Goal: Use online tool/utility: Utilize a website feature to perform a specific function

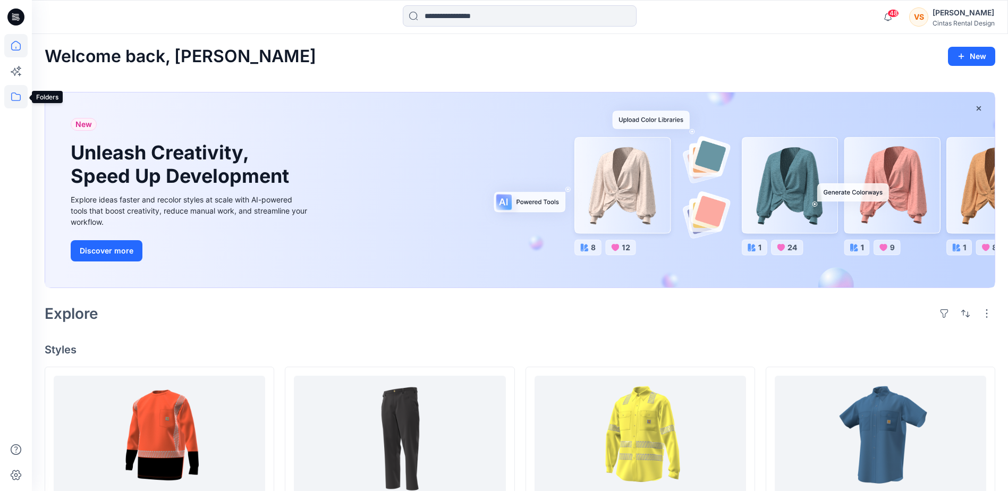
click at [15, 98] on icon at bounding box center [15, 96] width 23 height 23
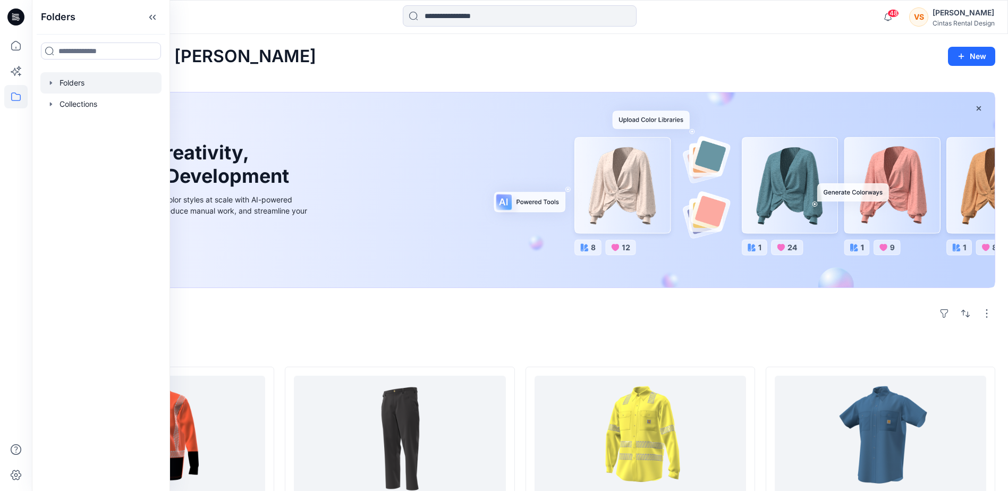
click at [75, 88] on div at bounding box center [100, 82] width 121 height 21
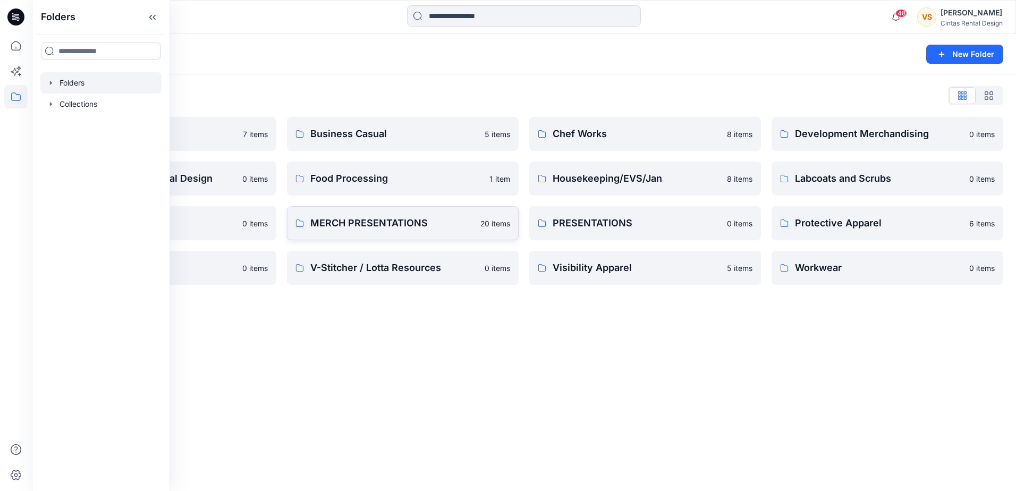
click at [382, 223] on p "MERCH PRESENTATIONS" at bounding box center [392, 223] width 164 height 15
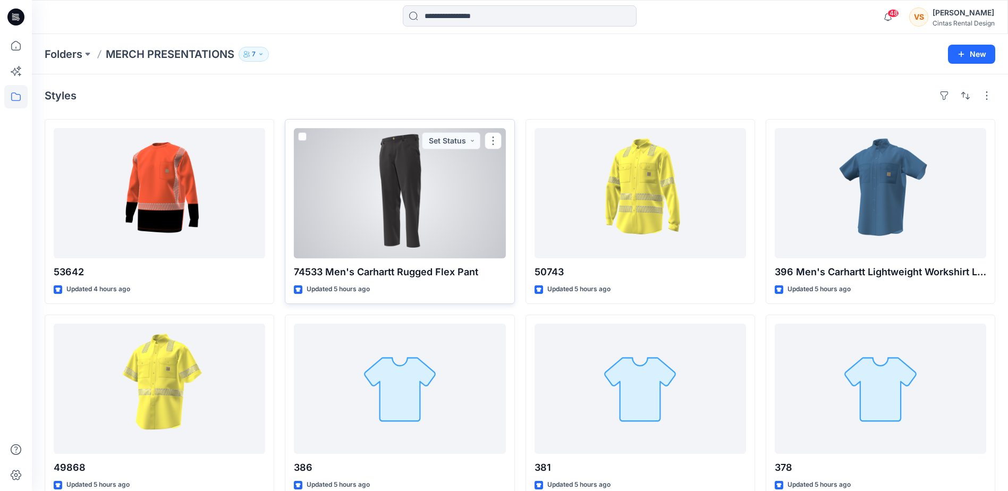
click at [395, 211] on div at bounding box center [400, 193] width 212 height 130
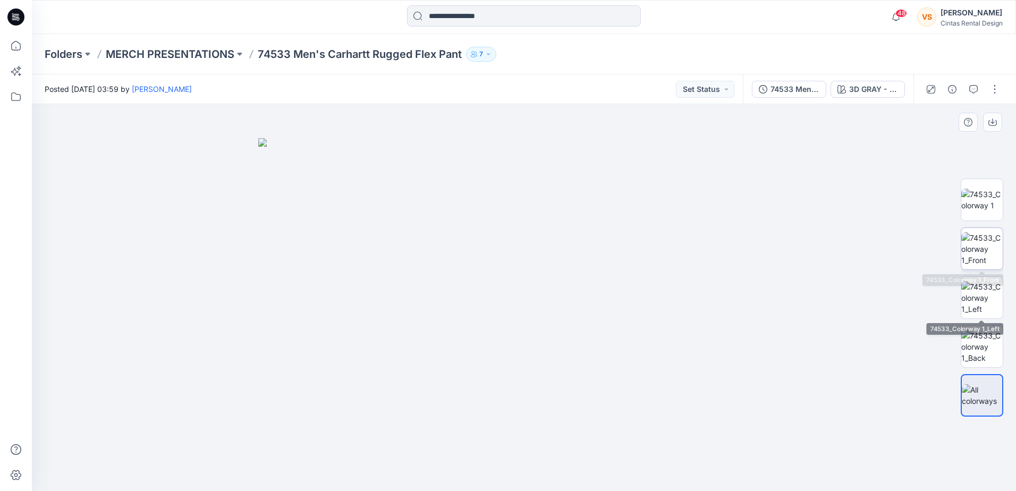
click at [983, 242] on img at bounding box center [982, 248] width 41 height 33
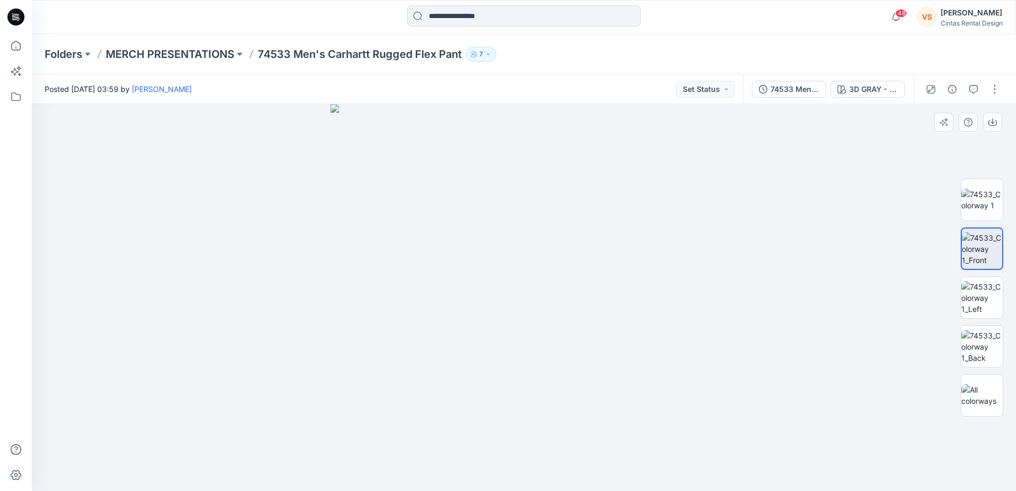
click at [600, 310] on img at bounding box center [524, 297] width 387 height 387
click at [988, 339] on img at bounding box center [982, 346] width 41 height 33
click at [988, 208] on img at bounding box center [982, 200] width 41 height 22
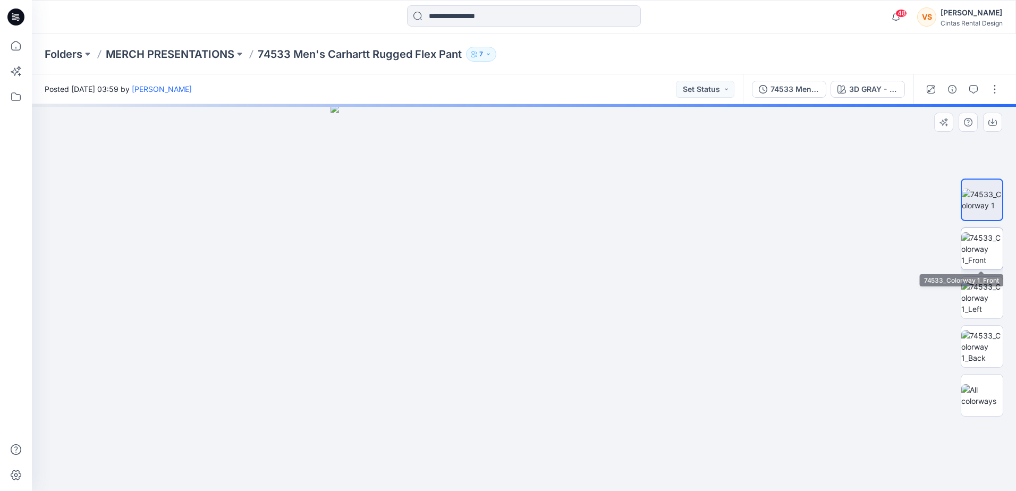
click at [976, 259] on img at bounding box center [982, 248] width 41 height 33
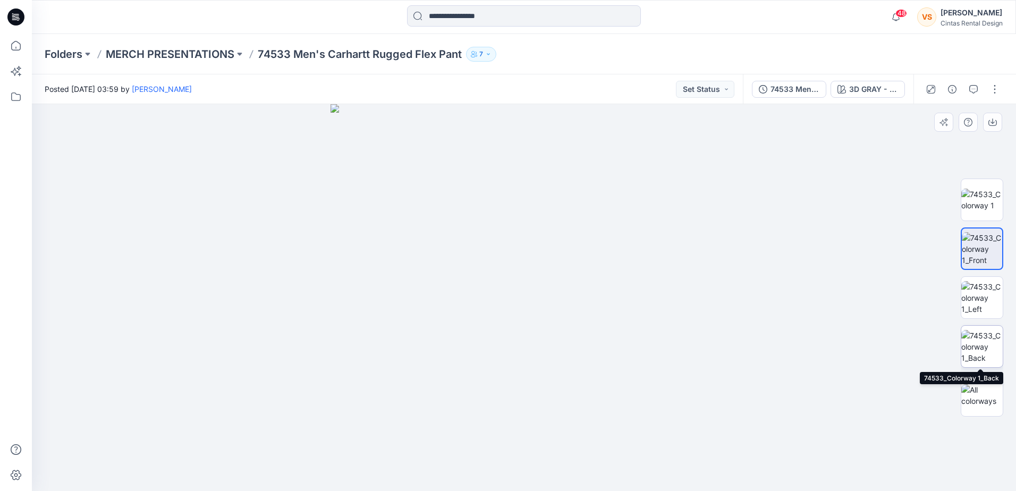
click at [982, 342] on img at bounding box center [982, 346] width 41 height 33
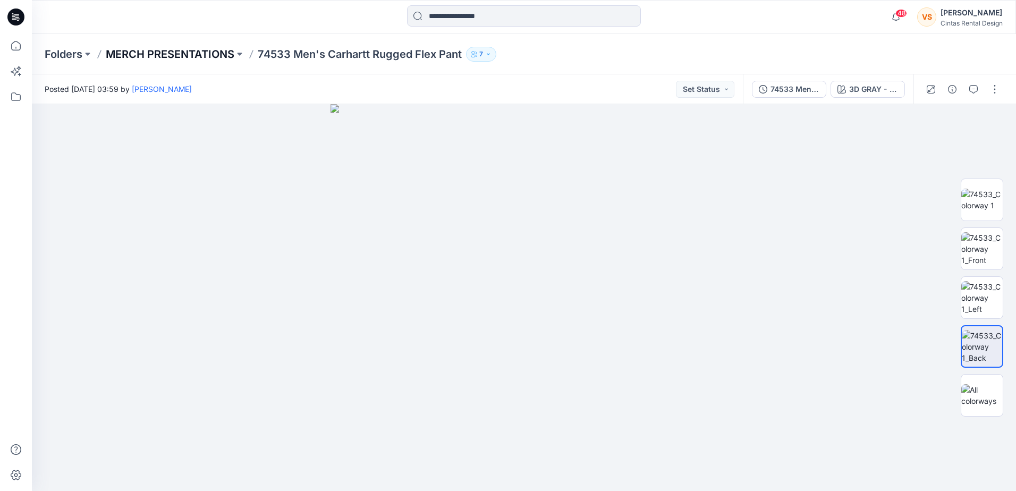
click at [227, 56] on p "MERCH PRESENTATIONS" at bounding box center [170, 54] width 129 height 15
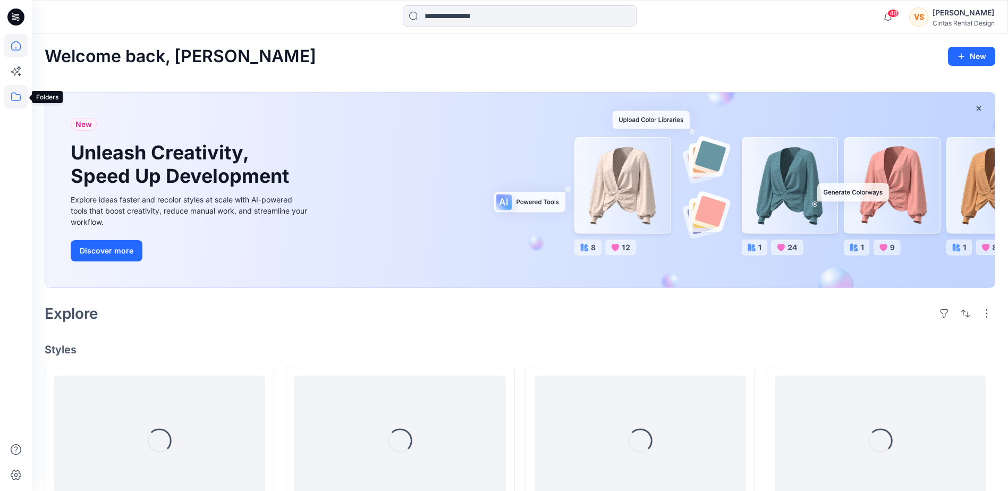
click at [10, 92] on icon at bounding box center [15, 96] width 23 height 23
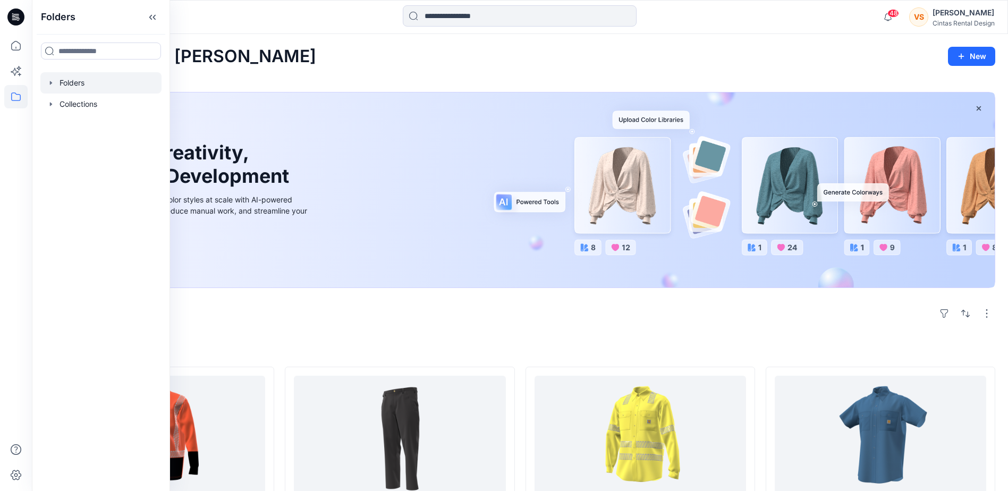
click at [78, 88] on div at bounding box center [100, 82] width 121 height 21
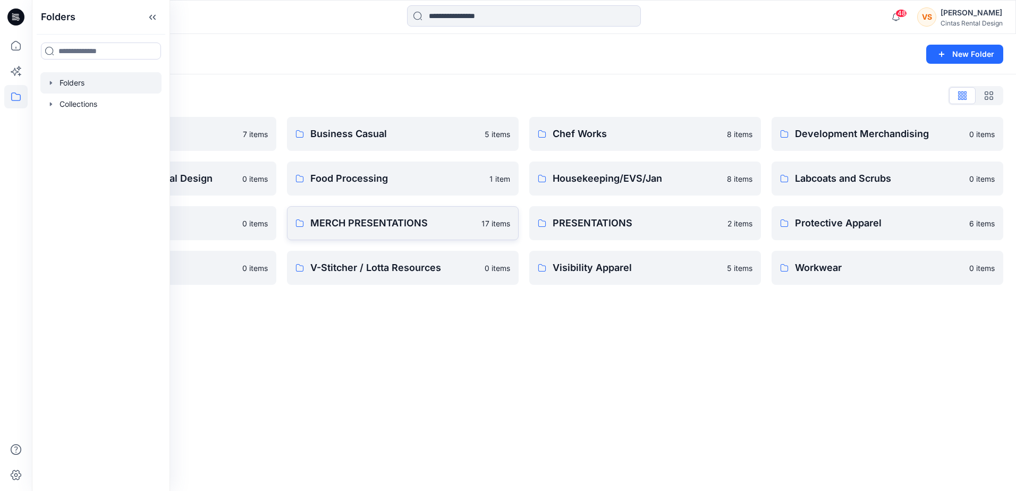
click at [373, 222] on p "MERCH PRESENTATIONS" at bounding box center [392, 223] width 165 height 15
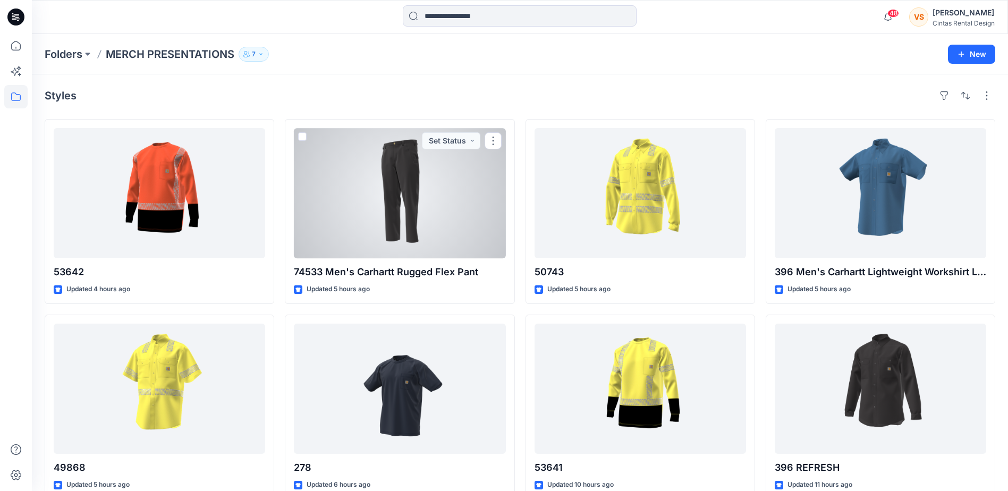
click at [401, 217] on div at bounding box center [400, 193] width 212 height 130
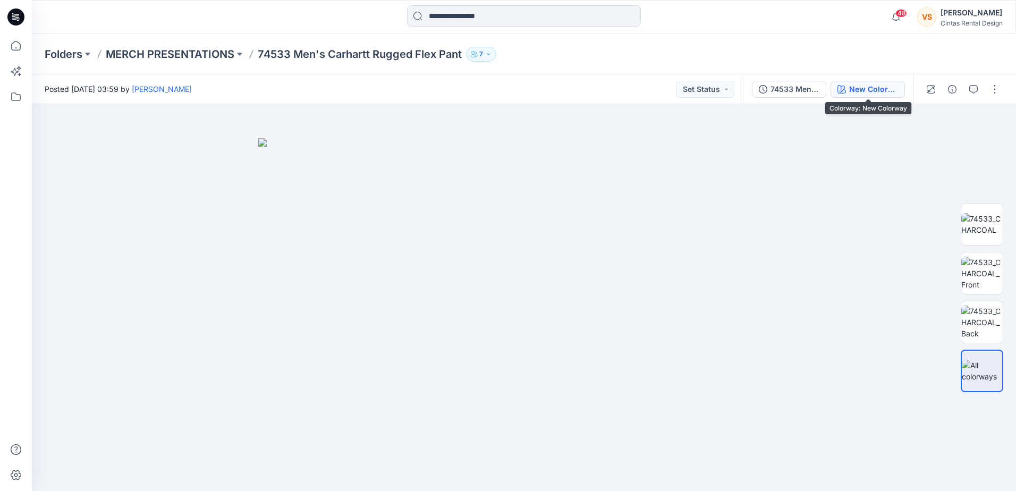
click at [858, 90] on div "New Colorway" at bounding box center [873, 89] width 49 height 12
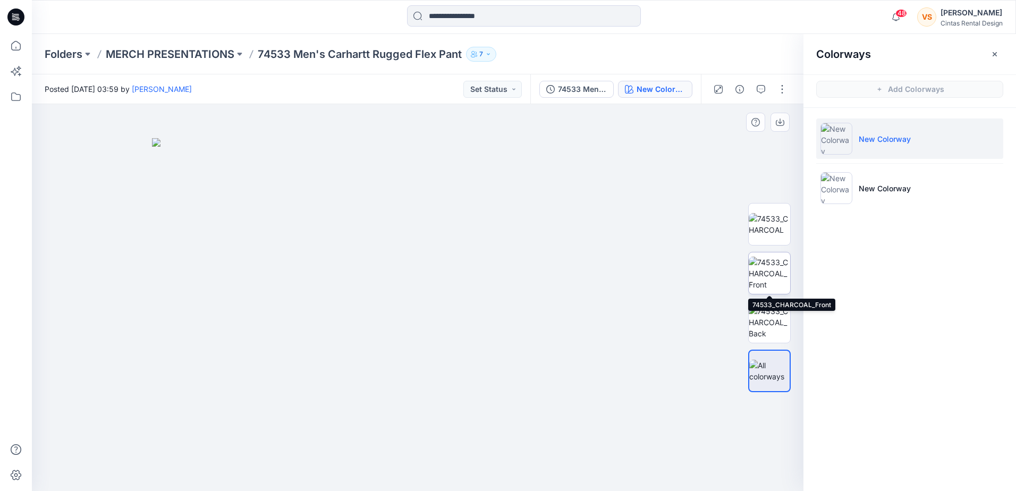
click at [762, 271] on img at bounding box center [769, 273] width 41 height 33
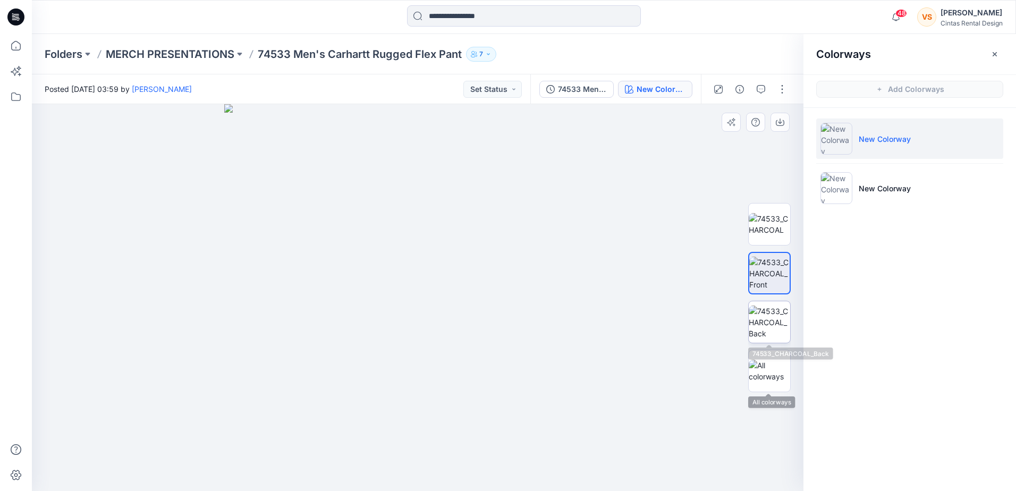
click at [771, 322] on img at bounding box center [769, 322] width 41 height 33
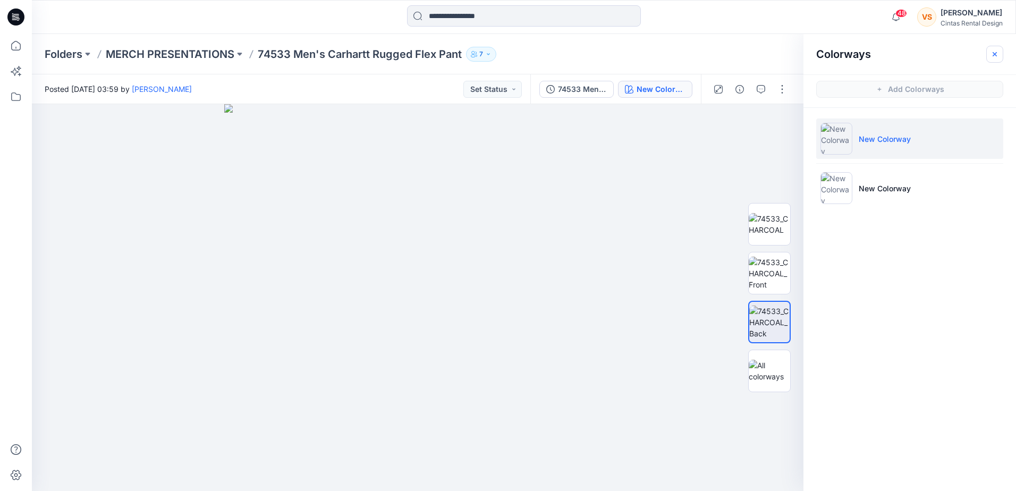
click at [992, 57] on icon "button" at bounding box center [995, 54] width 9 height 9
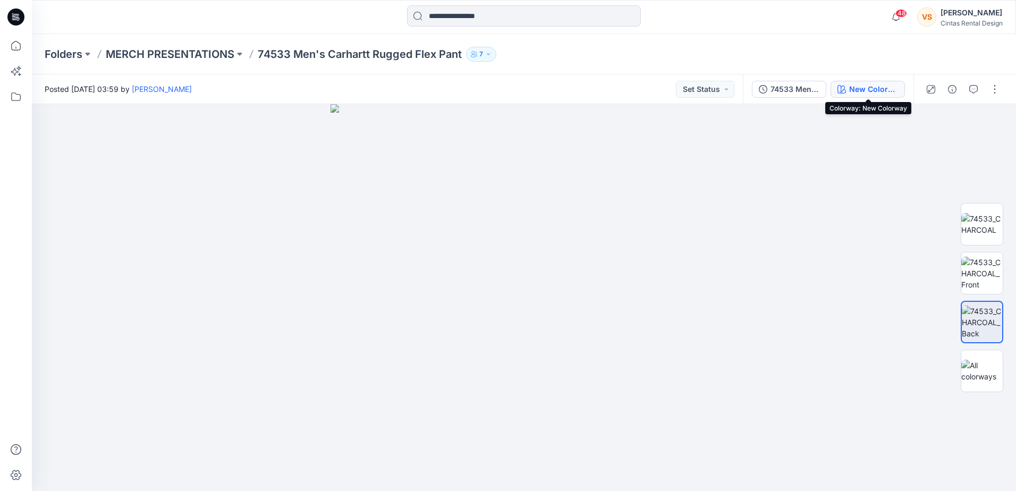
click at [864, 92] on div "New Colorway" at bounding box center [873, 89] width 49 height 12
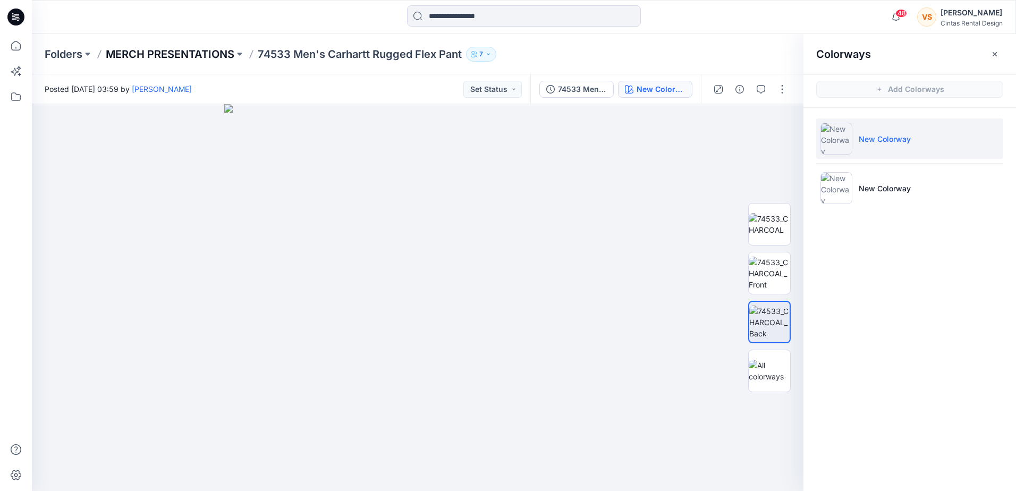
click at [194, 53] on p "MERCH PRESENTATIONS" at bounding box center [170, 54] width 129 height 15
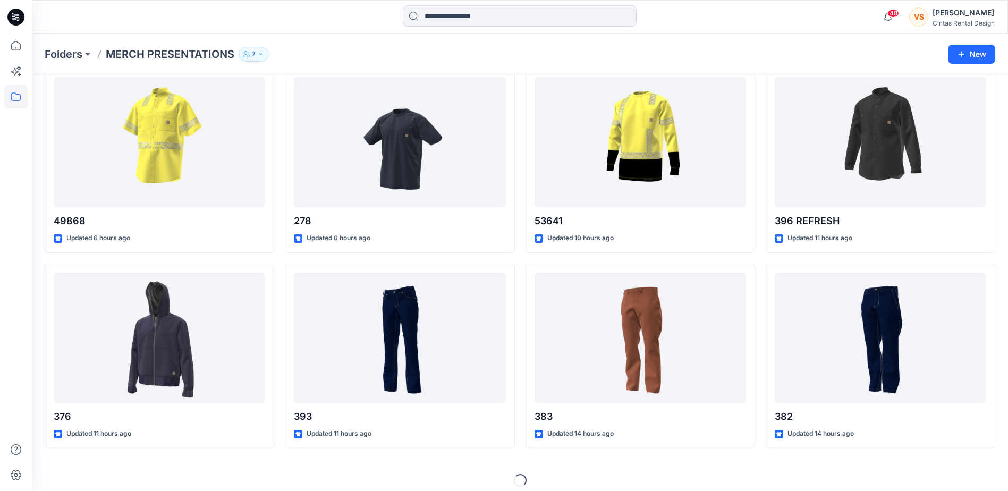
scroll to position [255, 0]
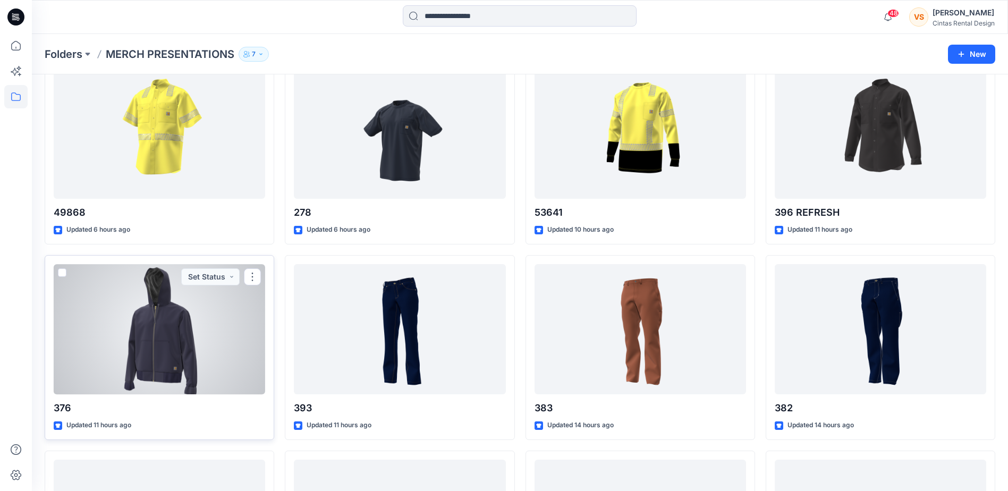
click at [180, 359] on div at bounding box center [160, 329] width 212 height 130
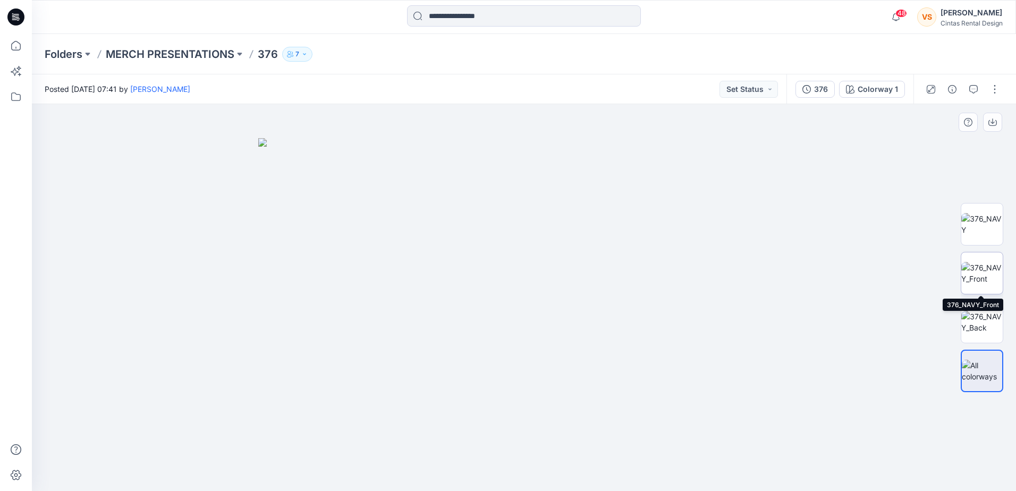
click at [986, 271] on img at bounding box center [982, 273] width 41 height 22
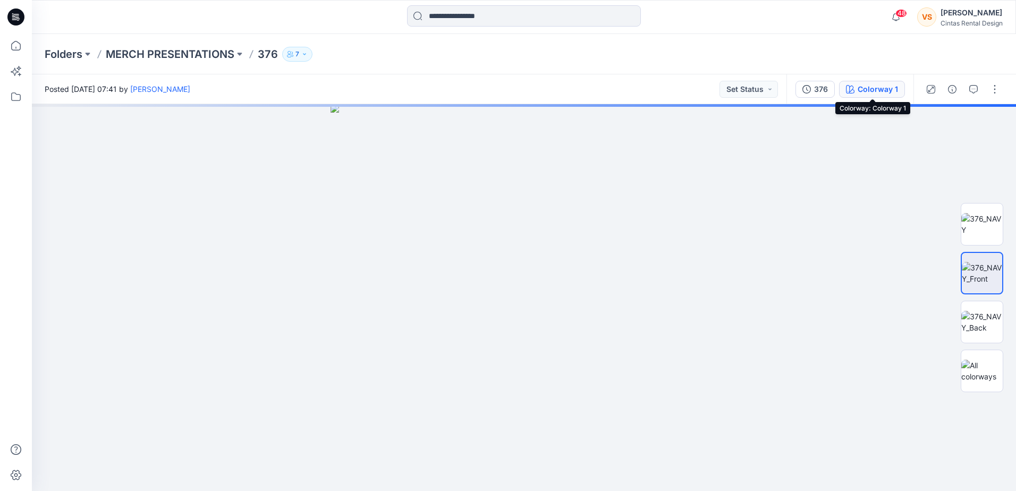
click at [879, 87] on div "Colorway 1" at bounding box center [878, 89] width 40 height 12
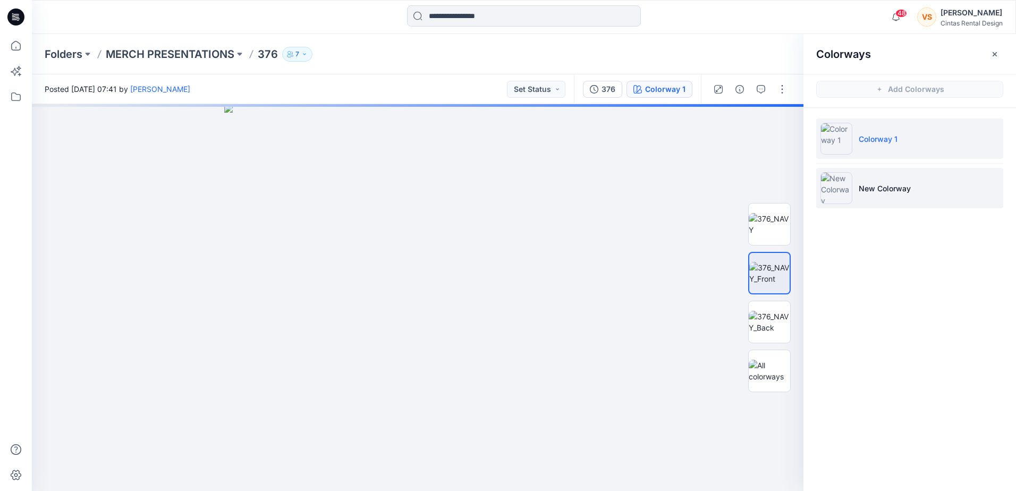
click at [838, 182] on img at bounding box center [837, 188] width 32 height 32
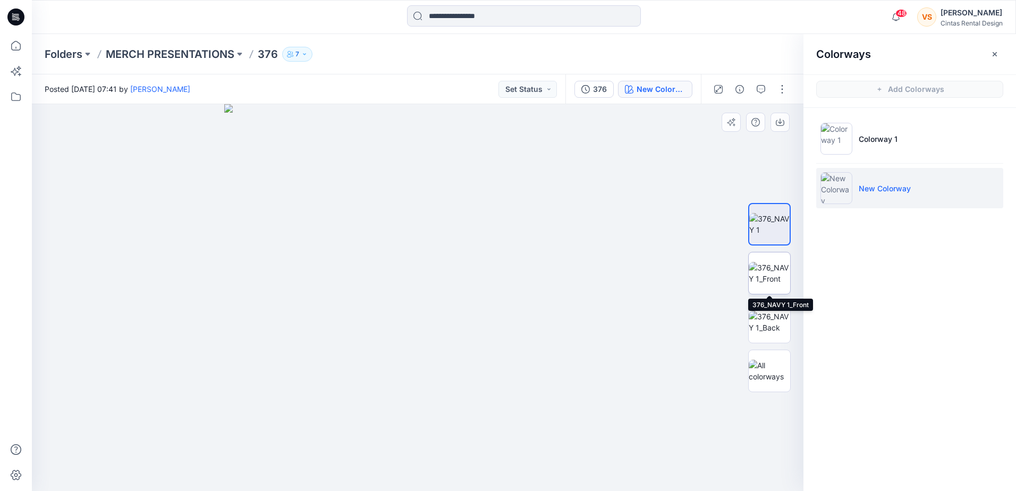
click at [757, 275] on img at bounding box center [769, 273] width 41 height 22
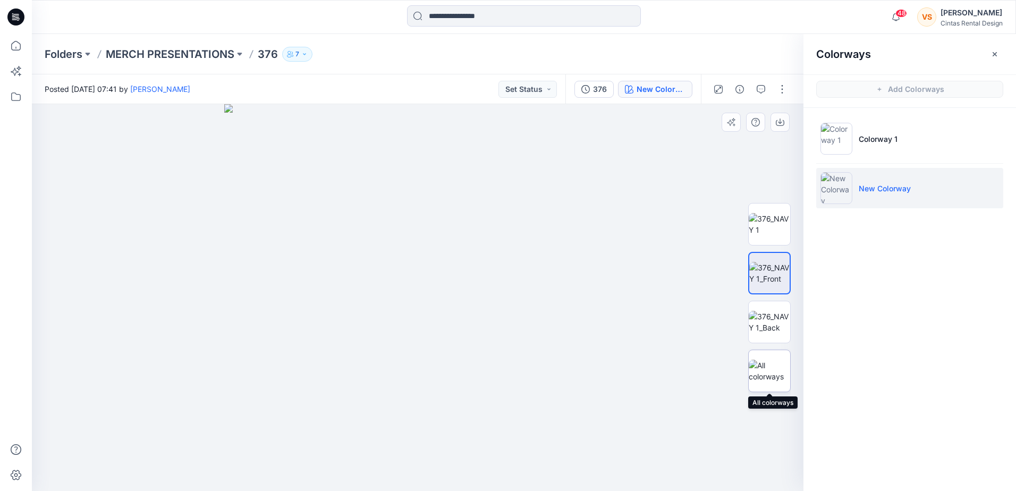
click at [775, 379] on img at bounding box center [769, 371] width 41 height 22
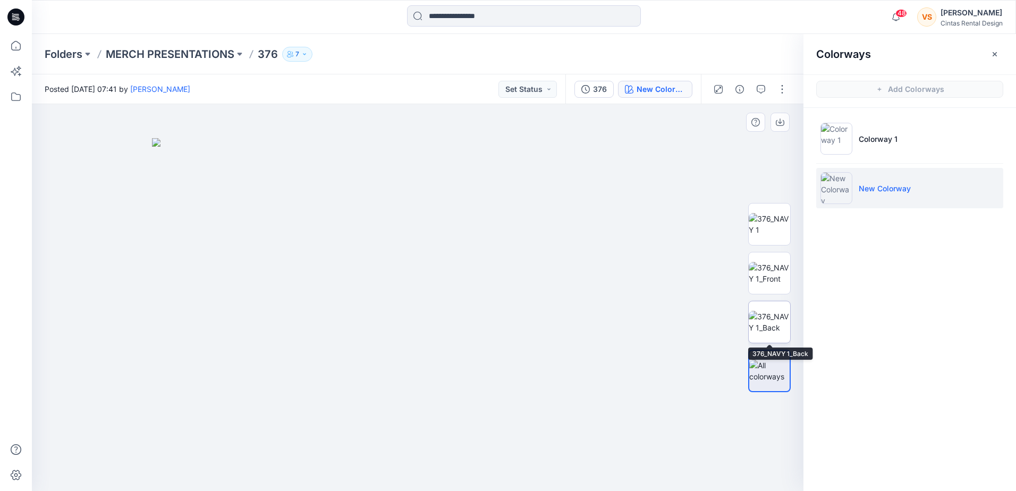
click at [771, 324] on img at bounding box center [769, 322] width 41 height 22
click at [767, 266] on img at bounding box center [769, 273] width 41 height 22
click at [639, 310] on div at bounding box center [418, 297] width 772 height 387
click at [425, 310] on img at bounding box center [417, 297] width 387 height 387
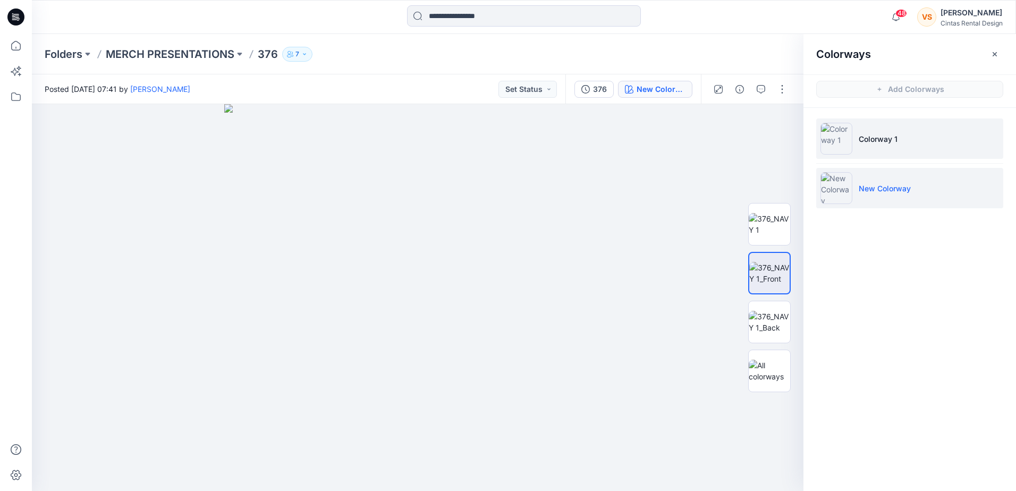
click at [871, 137] on p "Colorway 1" at bounding box center [878, 138] width 39 height 11
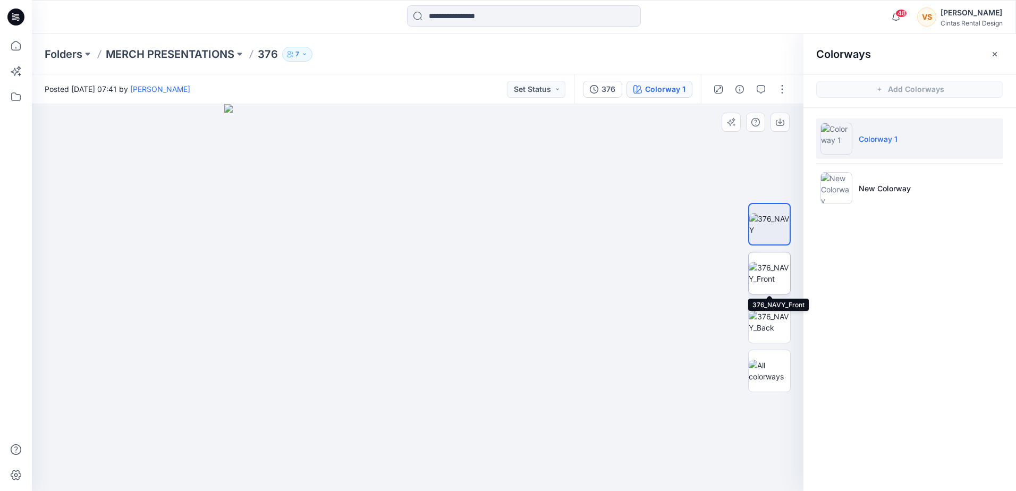
click at [769, 280] on img at bounding box center [769, 273] width 41 height 22
click at [773, 224] on img at bounding box center [769, 224] width 41 height 22
click at [784, 121] on icon "button" at bounding box center [780, 123] width 9 height 6
click at [778, 124] on icon "button" at bounding box center [780, 122] width 9 height 9
click at [768, 277] on img at bounding box center [769, 273] width 41 height 22
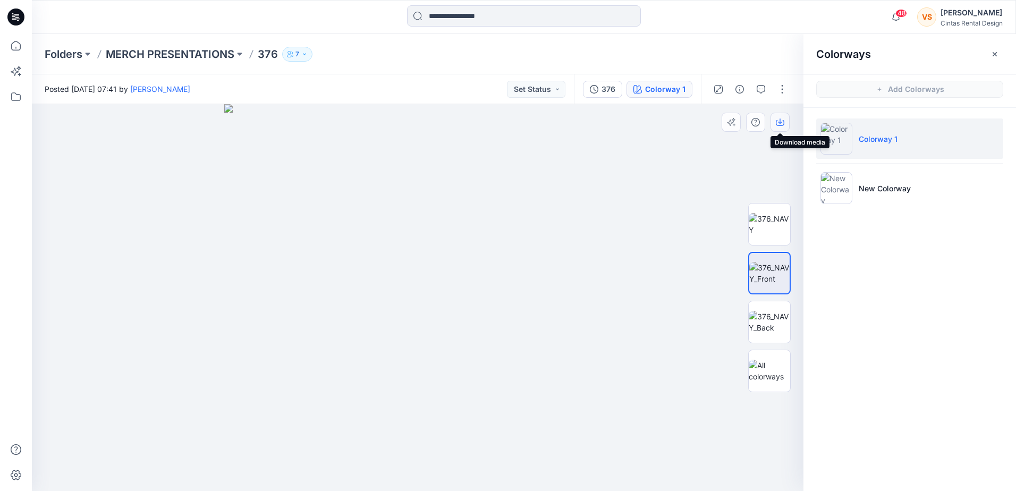
click at [784, 122] on icon "button" at bounding box center [780, 122] width 9 height 9
click at [782, 122] on icon "button" at bounding box center [780, 121] width 4 height 5
click at [973, 288] on div "Colorways Add Colorways Colorway 1 New Colorway" at bounding box center [910, 262] width 213 height 457
click at [671, 182] on div at bounding box center [418, 297] width 772 height 387
click at [780, 88] on button "button" at bounding box center [782, 89] width 17 height 17
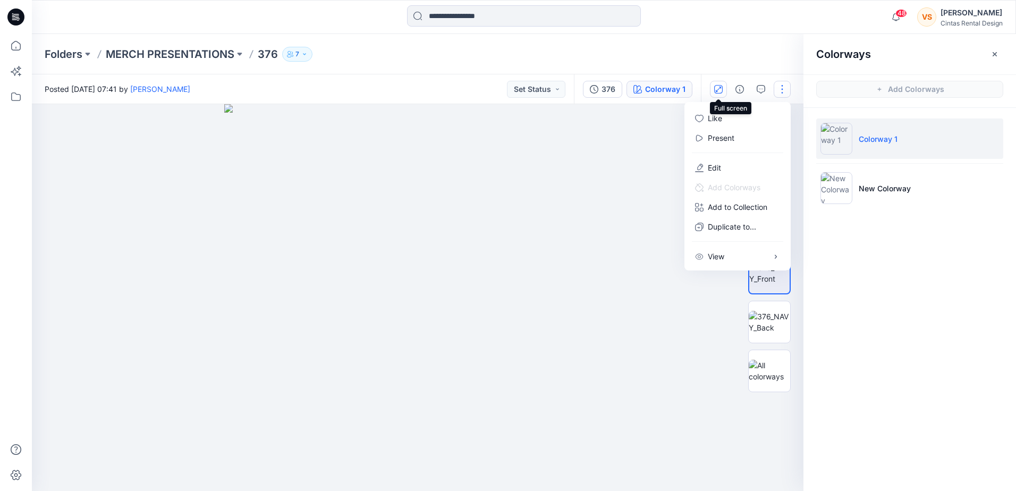
click at [717, 91] on icon "button" at bounding box center [718, 88] width 5 height 5
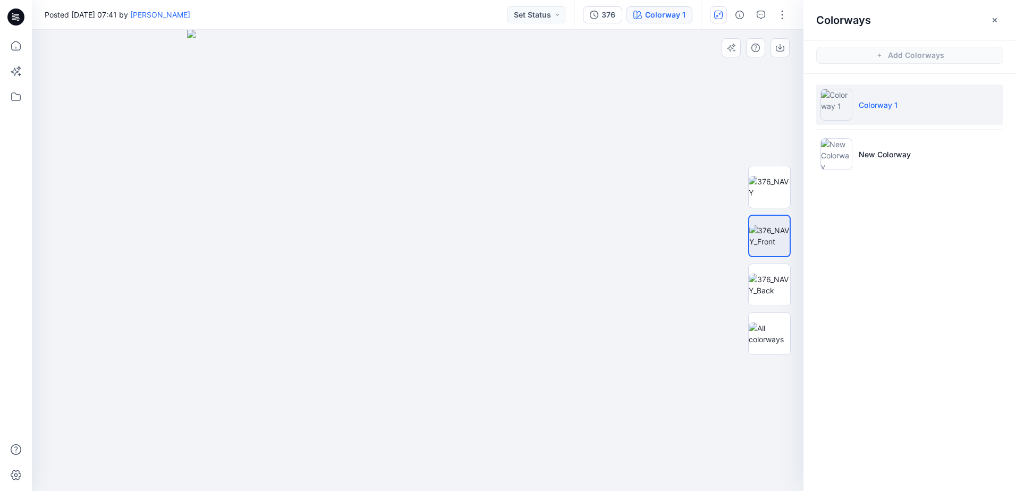
click at [698, 120] on div at bounding box center [418, 260] width 772 height 461
drag, startPoint x: 714, startPoint y: 28, endPoint x: 800, endPoint y: 57, distance: 90.3
click at [800, 57] on div at bounding box center [418, 260] width 772 height 461
click at [879, 149] on p "New Colorway" at bounding box center [885, 154] width 52 height 11
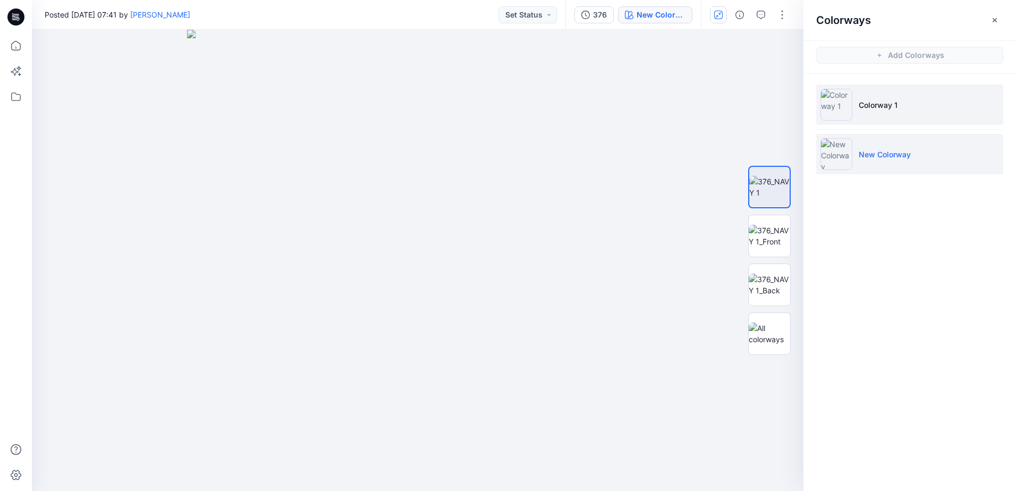
click at [868, 106] on p "Colorway 1" at bounding box center [878, 104] width 39 height 11
click at [886, 153] on p "New Colorway" at bounding box center [885, 154] width 52 height 11
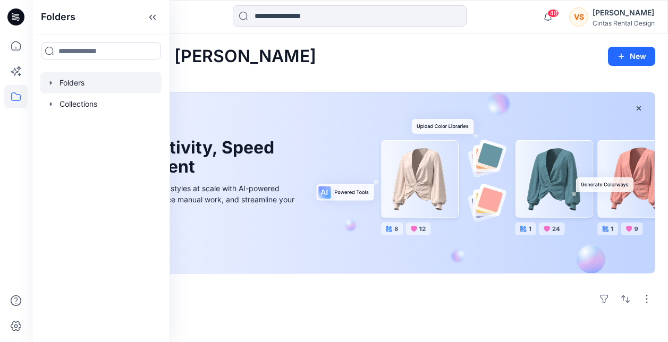
click at [74, 80] on div at bounding box center [100, 82] width 121 height 21
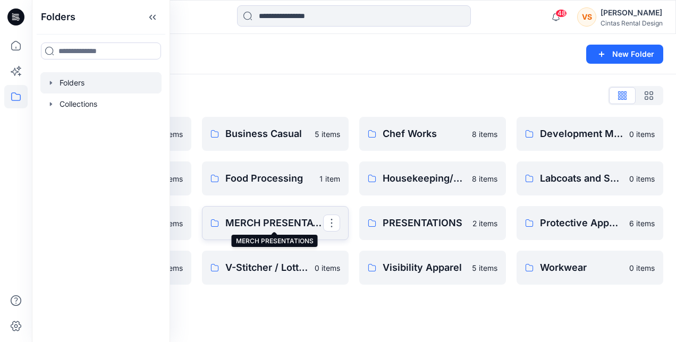
click at [288, 229] on p "MERCH PRESENTATIONS" at bounding box center [274, 223] width 98 height 15
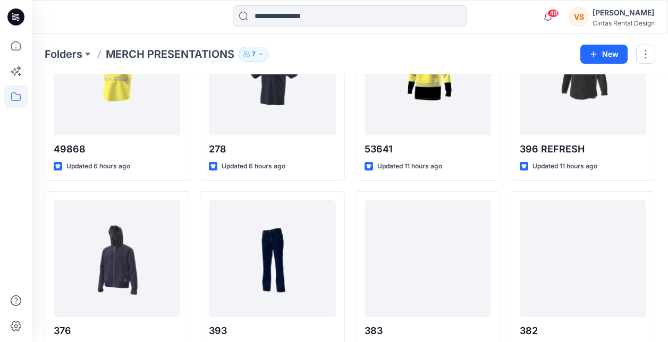
scroll to position [295, 0]
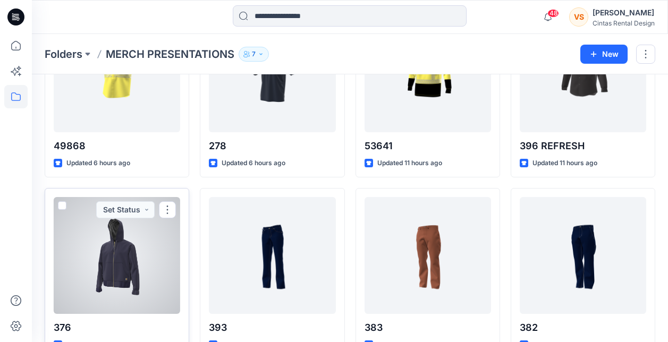
click at [141, 268] on div at bounding box center [117, 255] width 127 height 117
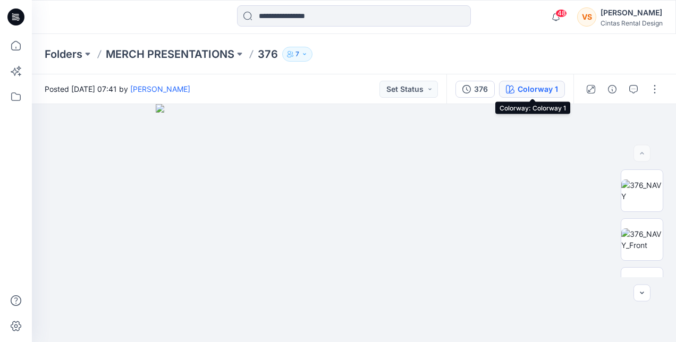
click at [545, 94] on div "Colorway 1" at bounding box center [538, 89] width 40 height 12
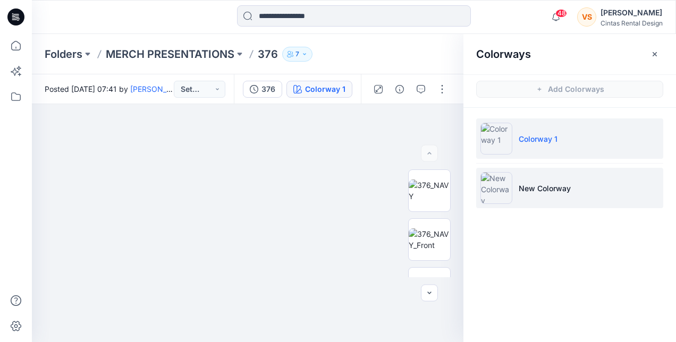
click at [494, 193] on img at bounding box center [497, 188] width 32 height 32
click at [500, 191] on img at bounding box center [497, 188] width 32 height 32
